Goal: Browse casually

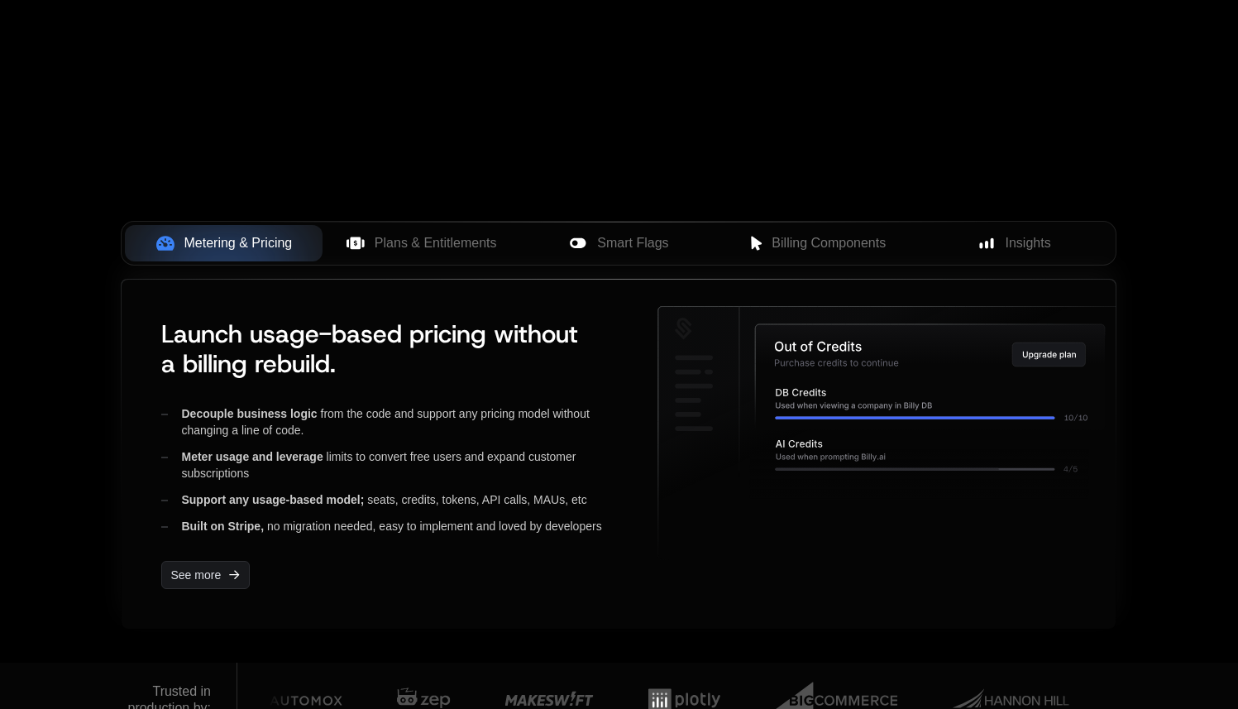
scroll to position [537, 0]
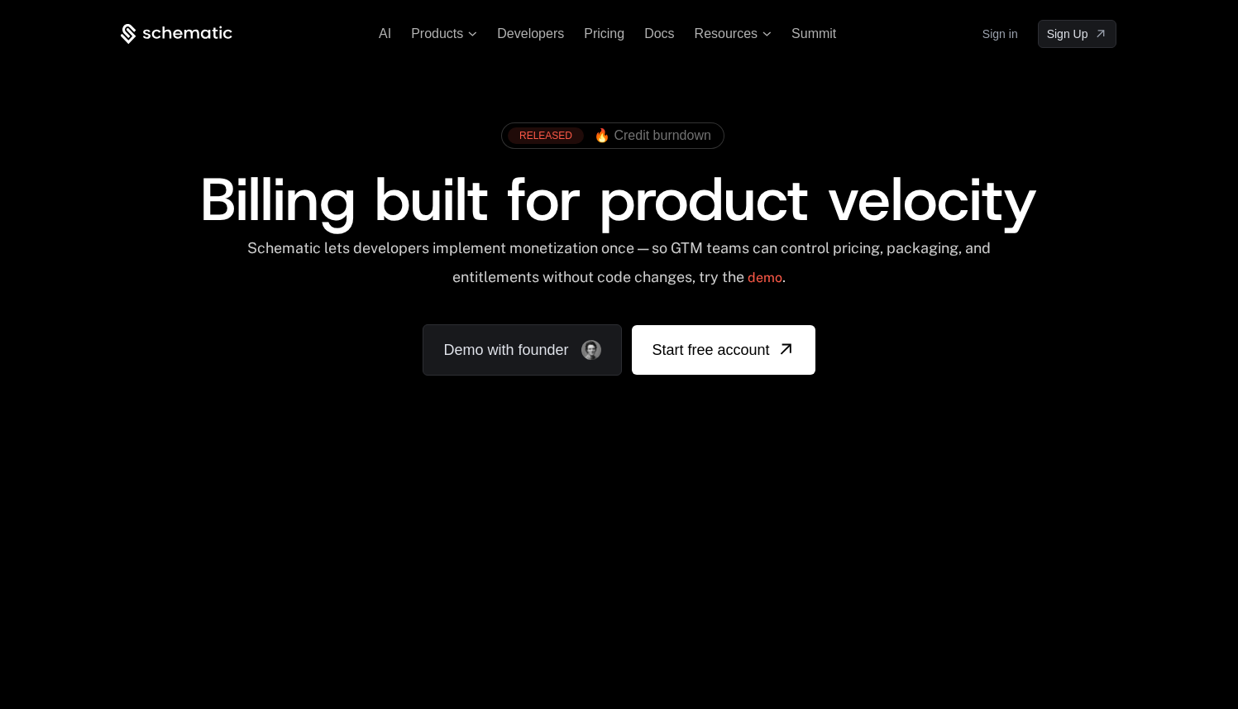
click at [103, 274] on div "RELEASED 🔥 Credit burndown Billing built for product velocity Schematic lets de…" at bounding box center [618, 245] width 1075 height 394
